Goal: Task Accomplishment & Management: Complete application form

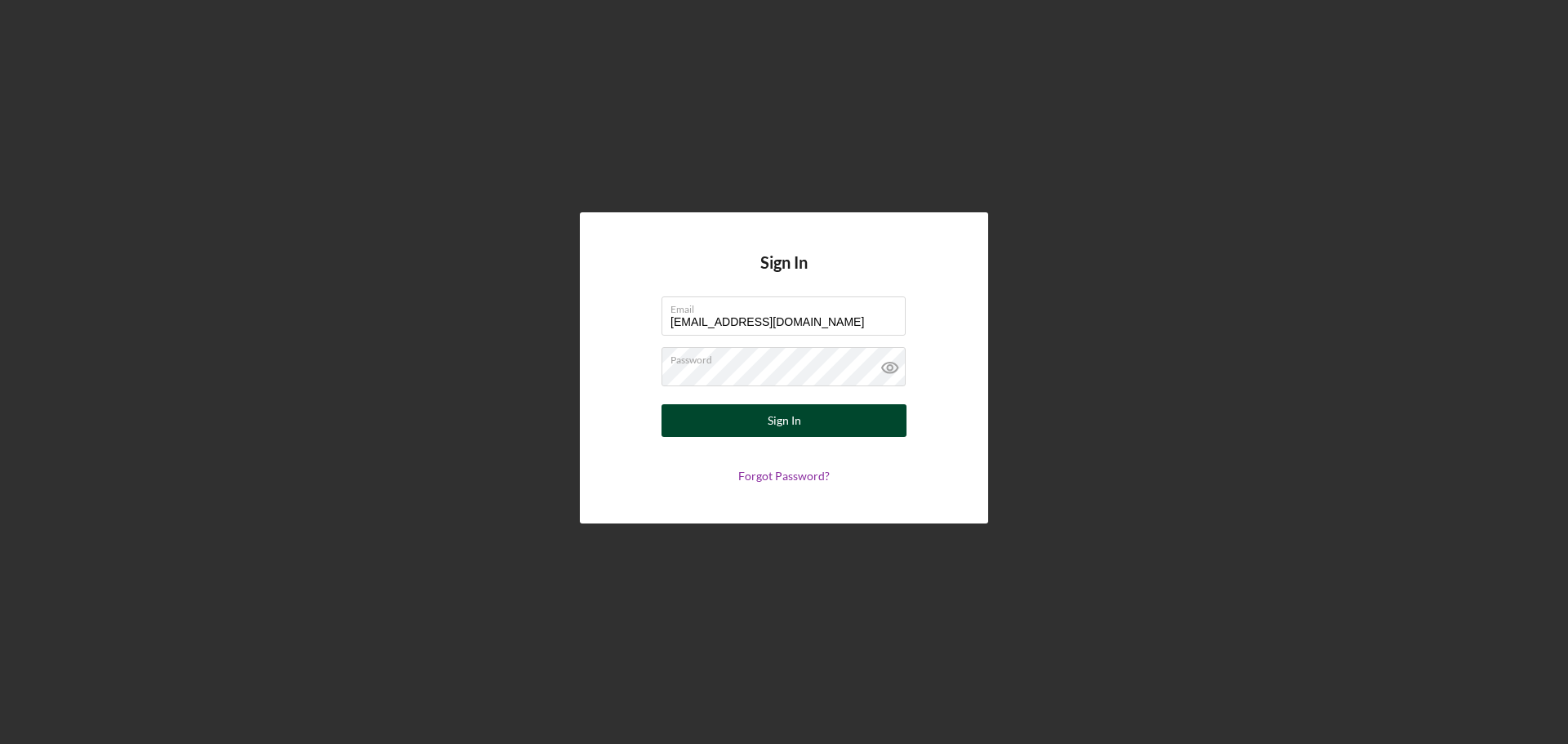
click at [725, 422] on button "Sign In" at bounding box center [784, 421] width 245 height 33
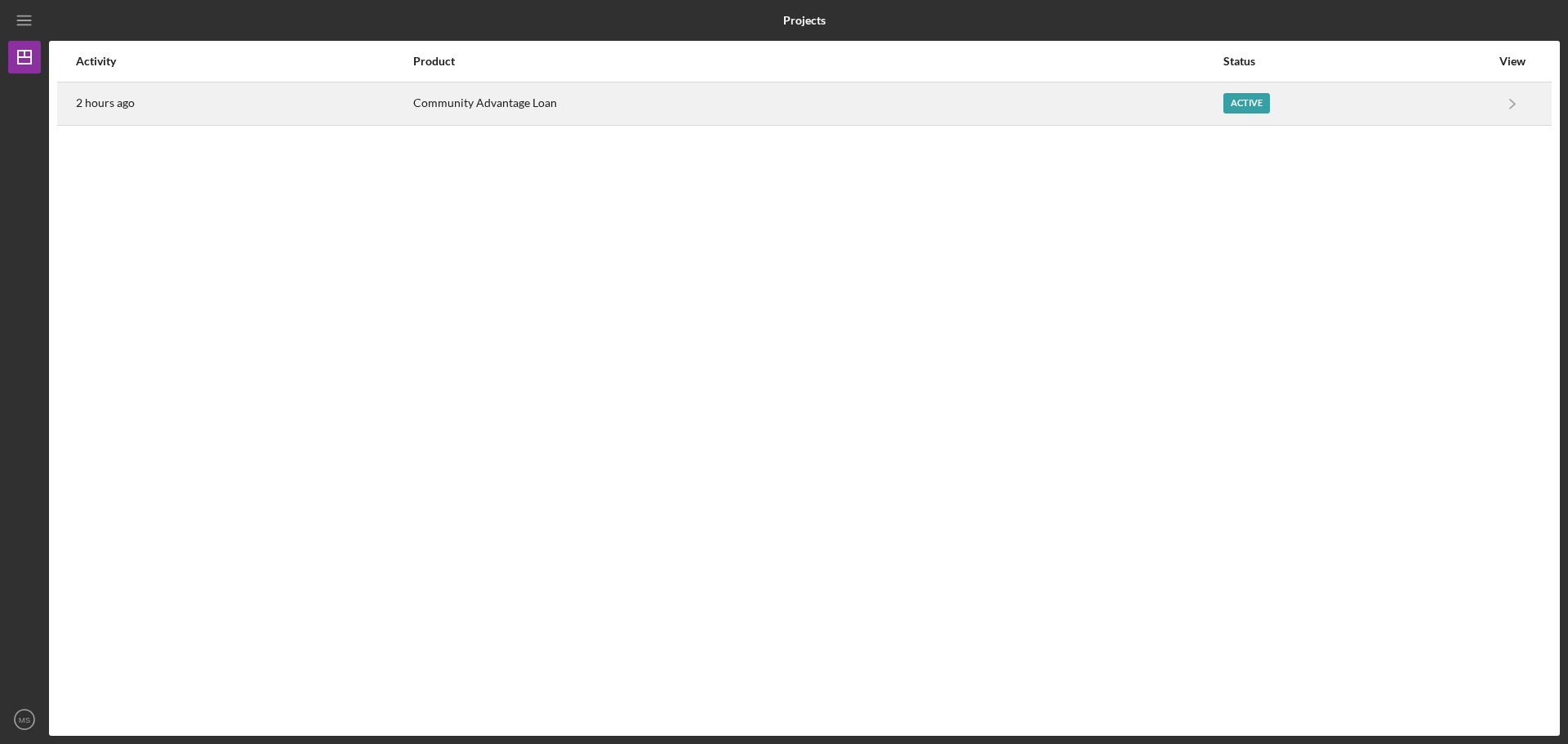
click at [1240, 96] on div "Active" at bounding box center [1247, 103] width 46 height 21
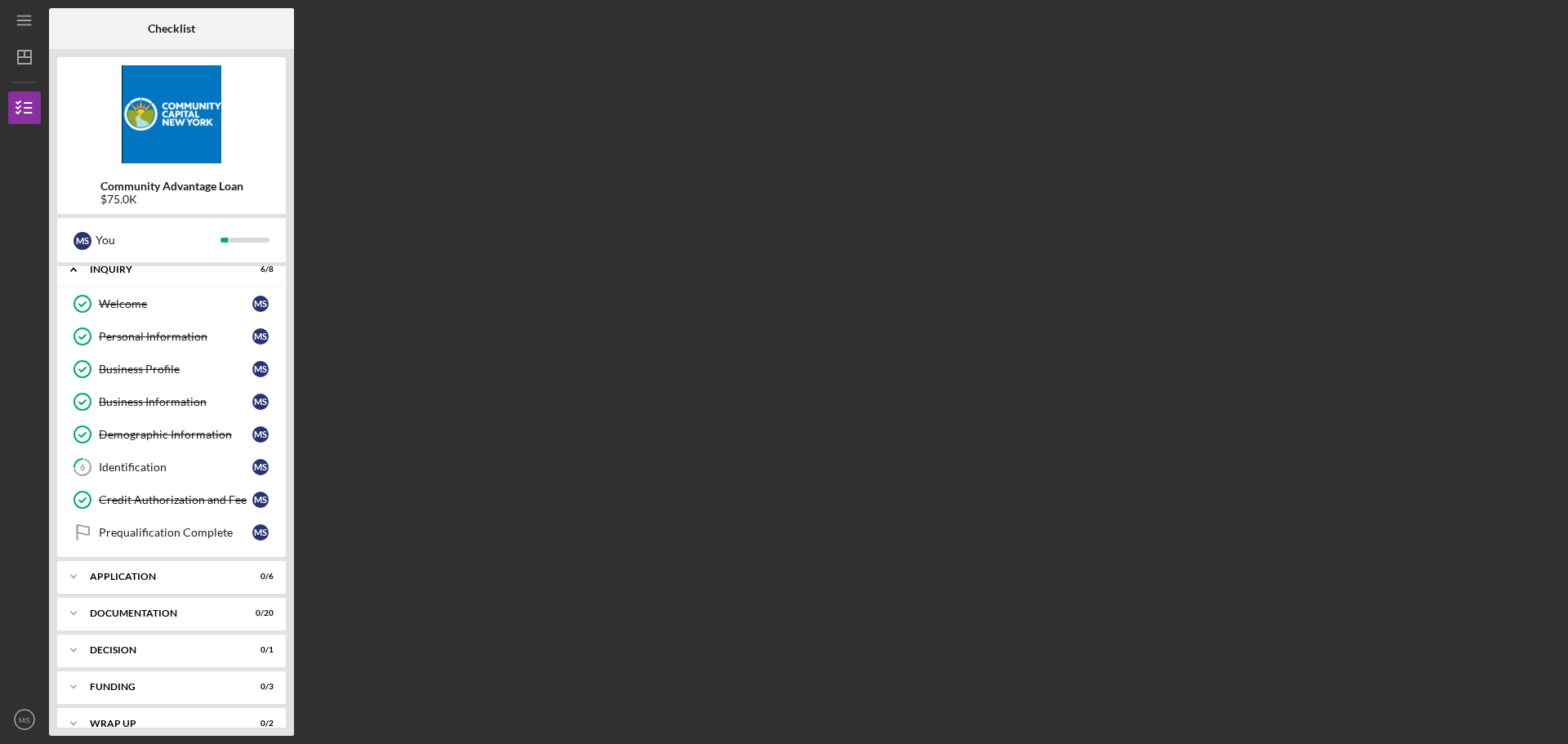
scroll to position [34, 0]
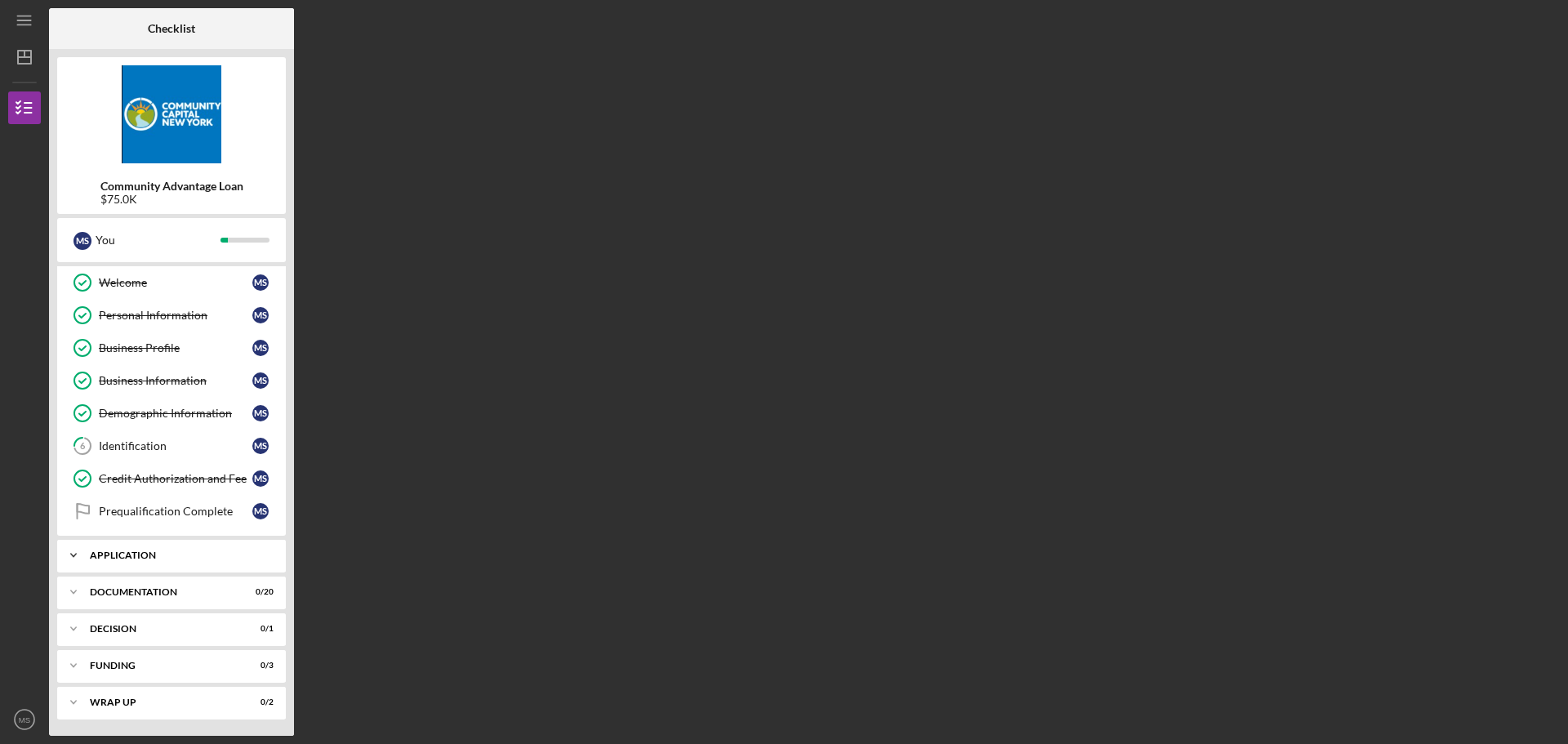
click at [127, 555] on div "Application" at bounding box center [177, 555] width 176 height 10
click at [204, 587] on div "Terms, Fees & Signature" at bounding box center [176, 590] width 153 height 13
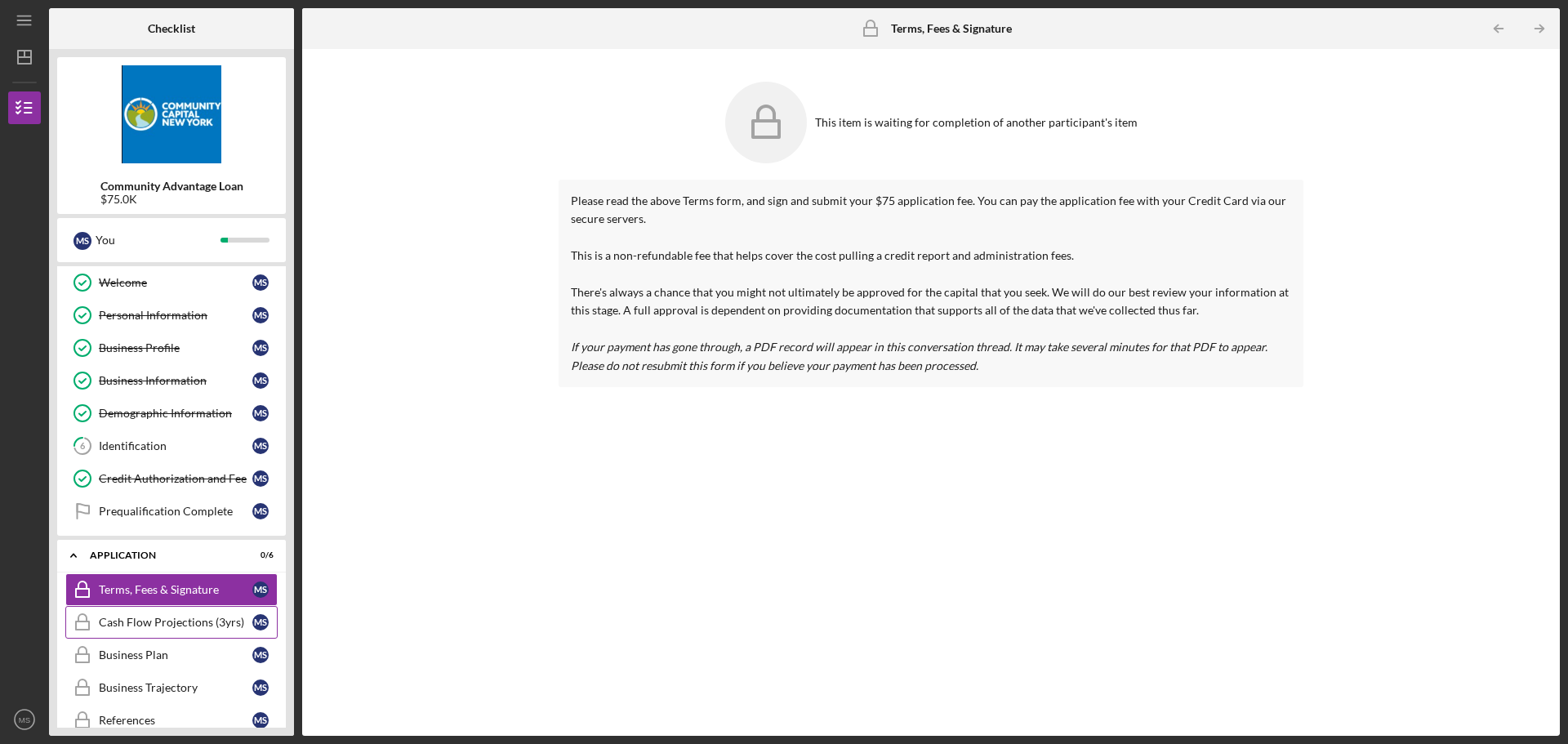
click at [158, 619] on div "Cash Flow Projections (3yrs)" at bounding box center [176, 622] width 153 height 13
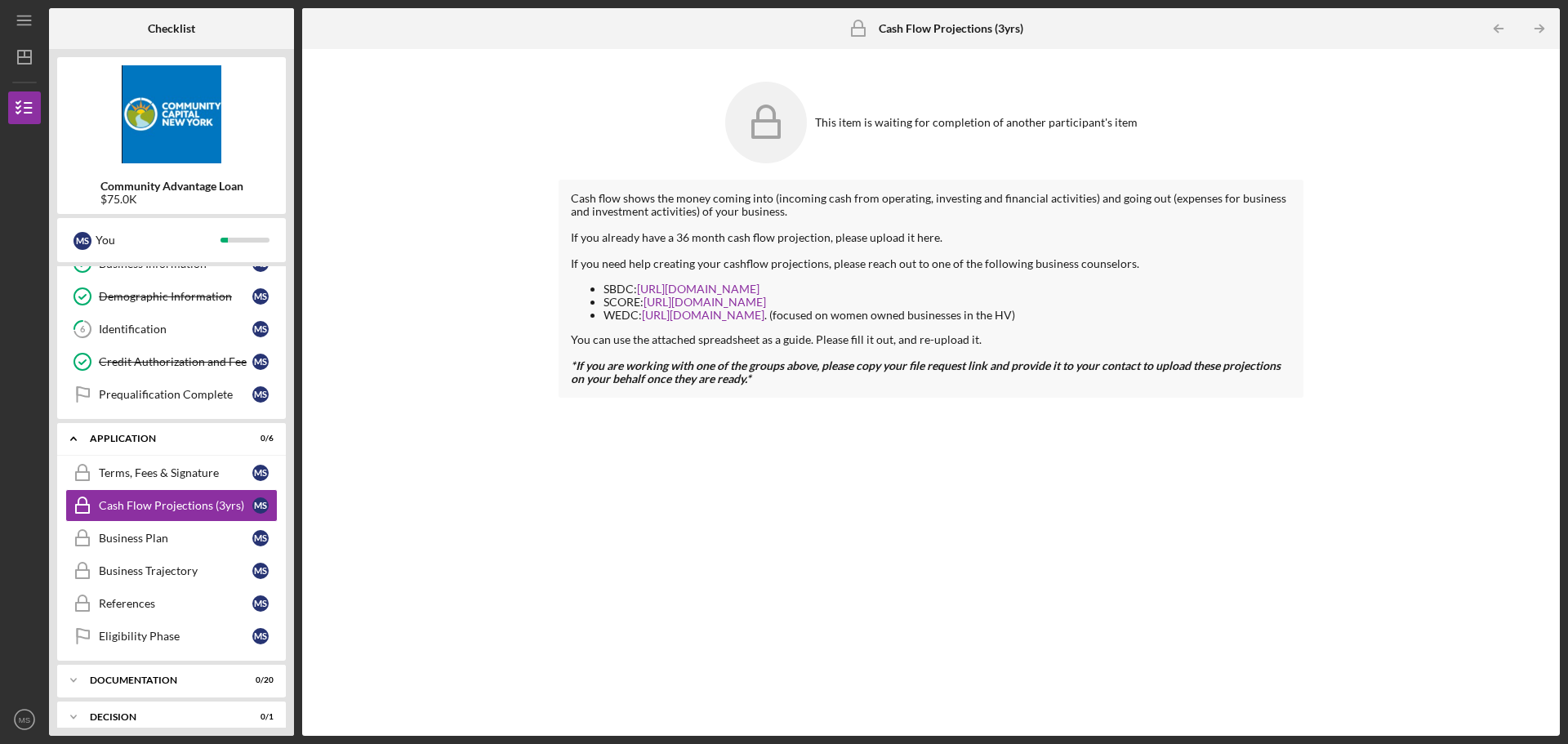
scroll to position [238, 0]
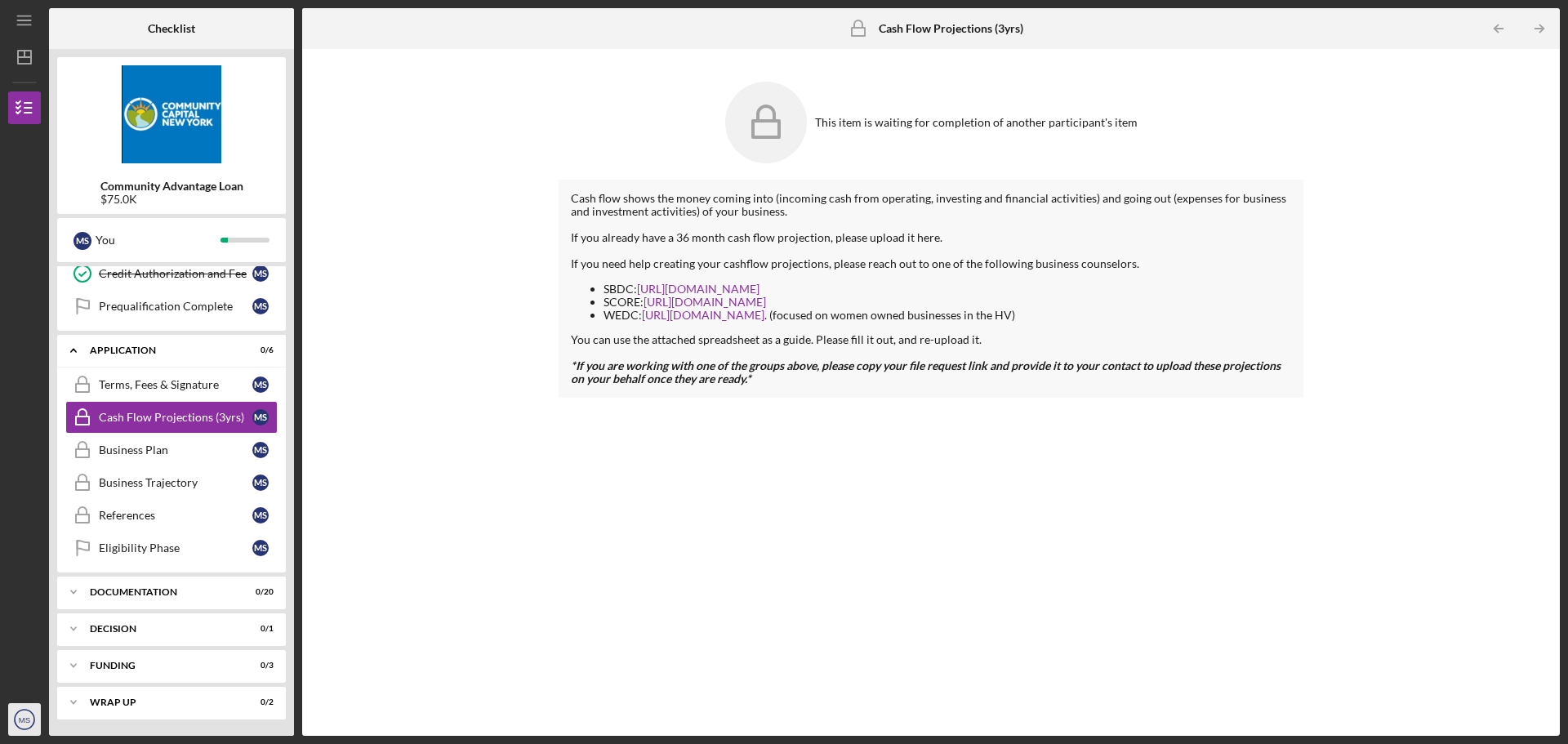
click at [12, 714] on icon "MS" at bounding box center [25, 718] width 33 height 40
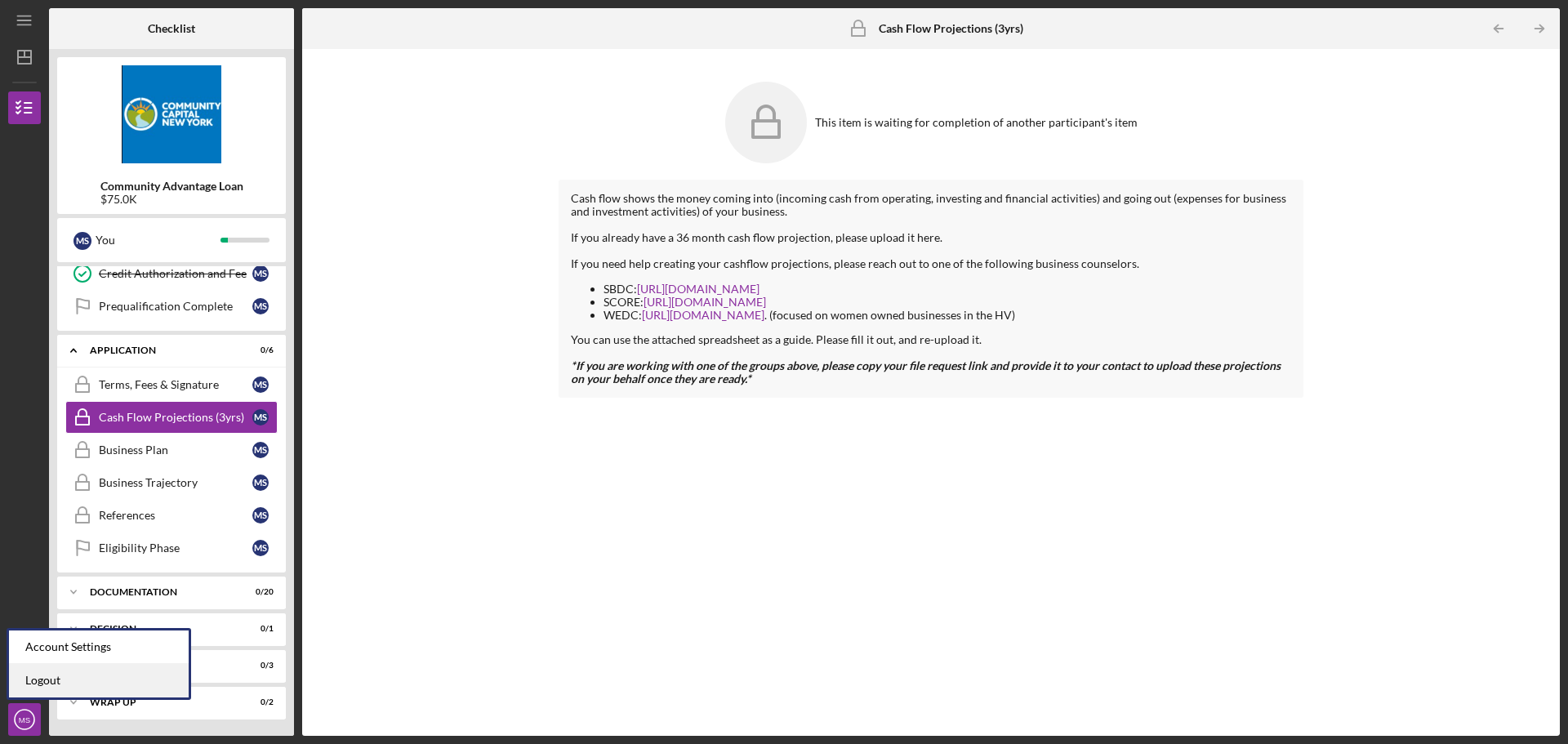
click at [37, 680] on link "Logout" at bounding box center [99, 680] width 180 height 34
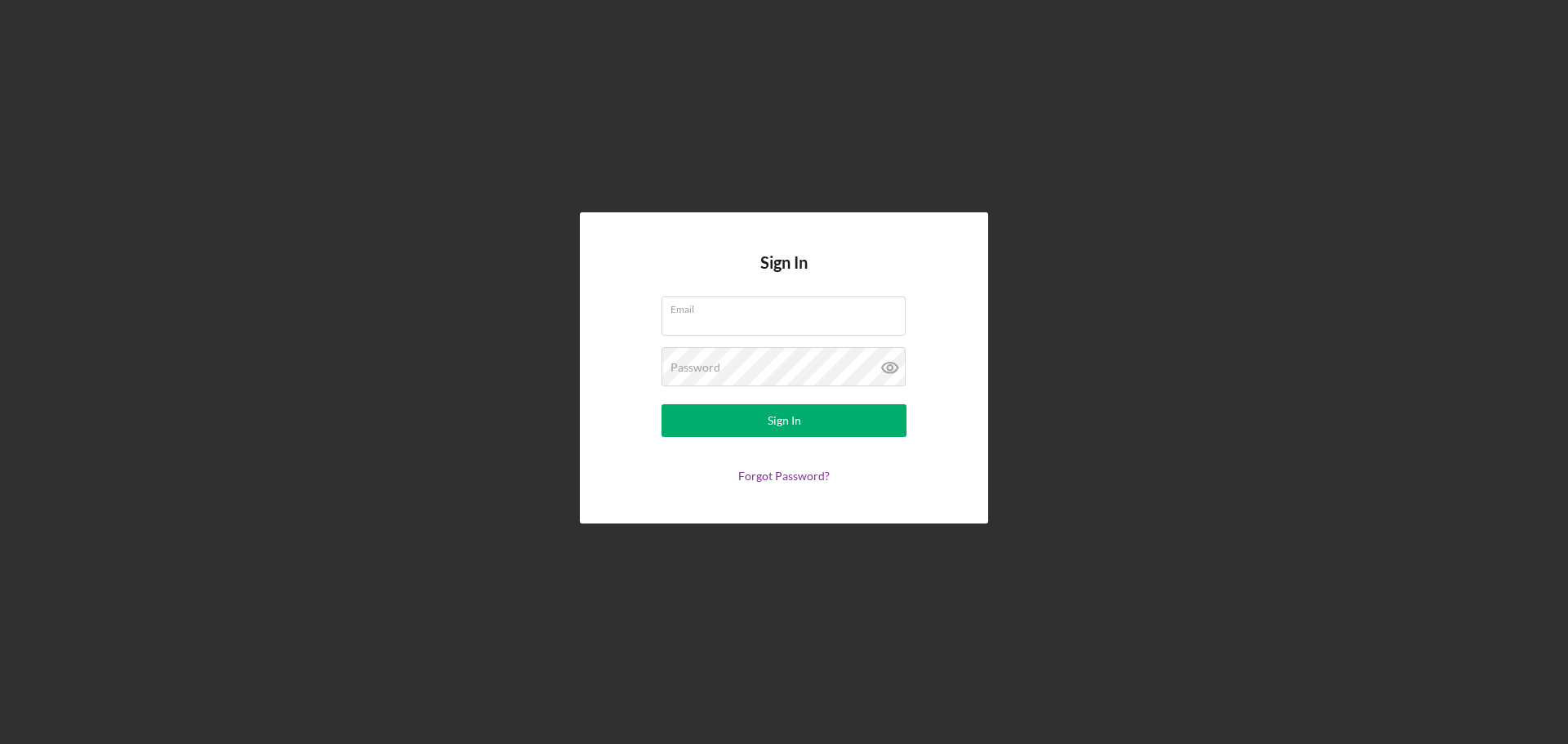
type input "[EMAIL_ADDRESS][DOMAIN_NAME]"
